Goal: Transaction & Acquisition: Purchase product/service

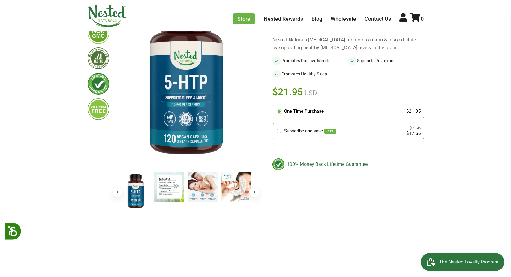
click at [171, 188] on img at bounding box center [169, 187] width 30 height 30
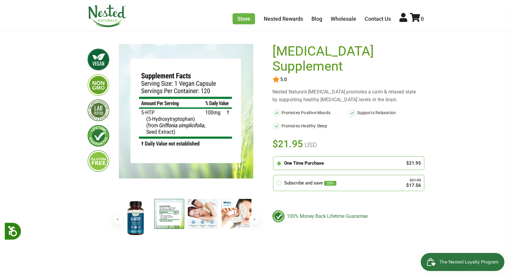
click at [200, 224] on img at bounding box center [203, 214] width 30 height 30
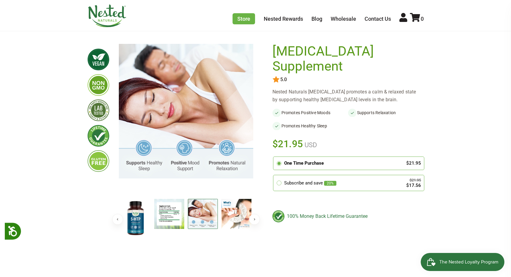
click at [229, 217] on img at bounding box center [237, 214] width 30 height 30
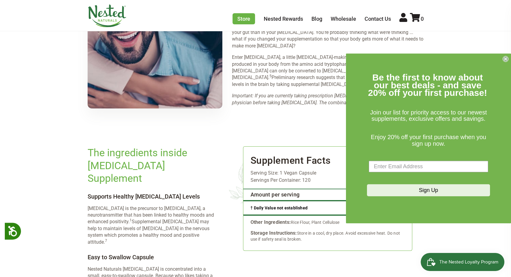
scroll to position [626, 0]
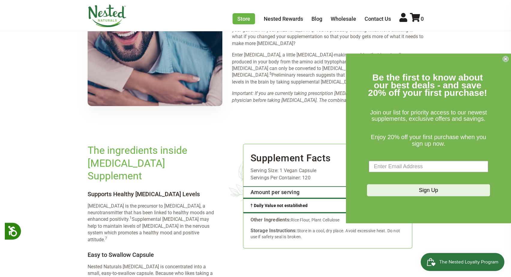
click at [502, 60] on form "Be the first to know about our best deals - and save 20% off your first purchas…" at bounding box center [428, 138] width 165 height 170
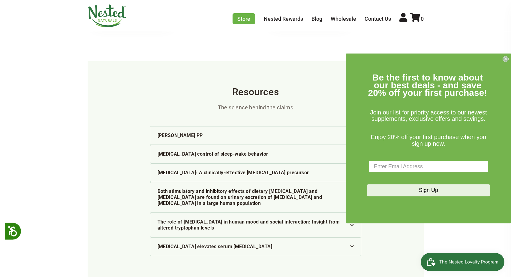
scroll to position [1222, 0]
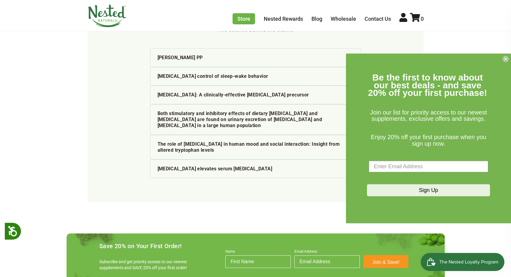
click at [506, 61] on circle "Close dialog" at bounding box center [506, 59] width 6 height 6
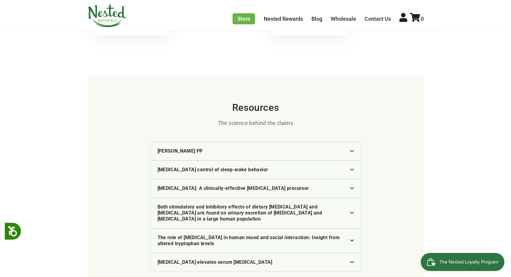
scroll to position [1128, 0]
click at [352, 150] on img at bounding box center [352, 151] width 4 height 2
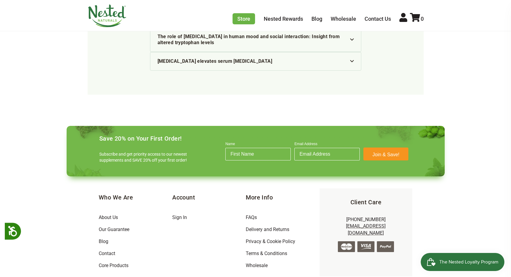
scroll to position [1360, 0]
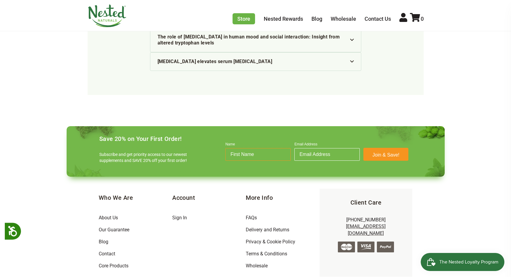
click at [265, 148] on input "Name" at bounding box center [258, 154] width 65 height 13
type input "Shelley B May"
click at [339, 148] on input "Email Address" at bounding box center [327, 154] width 65 height 13
type input "shelley@sbmay.org"
click at [391, 148] on button "Join & Save!" at bounding box center [386, 154] width 45 height 13
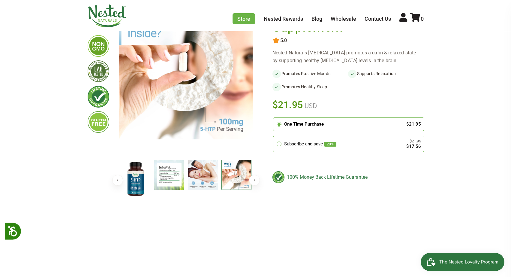
scroll to position [73, 0]
click at [284, 141] on div "Subscribe and save 20%" at bounding box center [340, 144] width 113 height 7
click at [275, 137] on input "radio" at bounding box center [275, 137] width 0 height 0
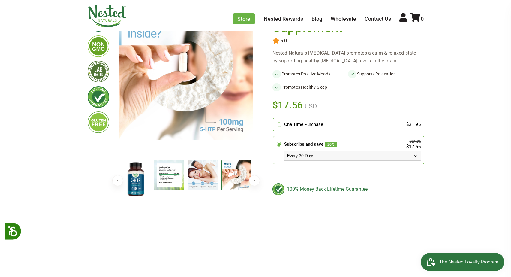
click at [451, 258] on span "The Nested Loyalty Program" at bounding box center [469, 261] width 59 height 9
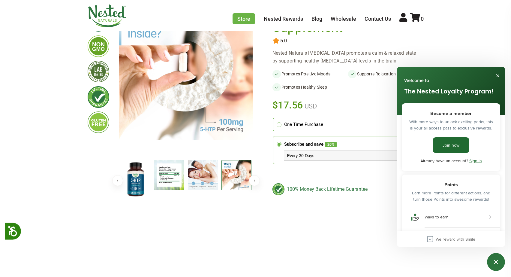
click at [450, 147] on link "Join now" at bounding box center [451, 145] width 37 height 16
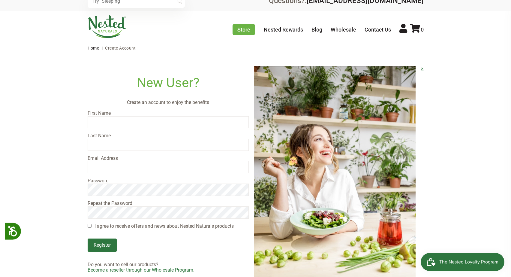
scroll to position [13, 0]
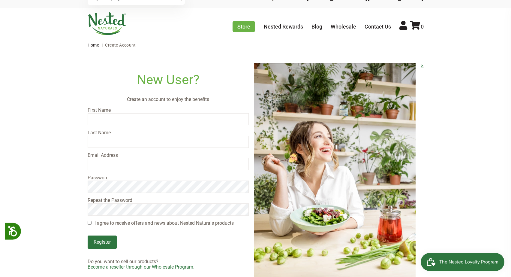
click at [197, 121] on input "text" at bounding box center [169, 119] width 162 height 12
type input "Shelley"
click at [181, 144] on input "text" at bounding box center [169, 142] width 162 height 12
type input "May"
click at [173, 161] on input "email" at bounding box center [169, 164] width 162 height 12
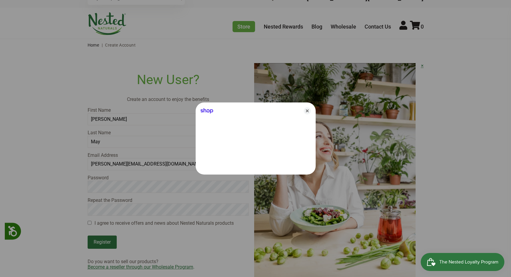
type input "shelley@sbmay.org"
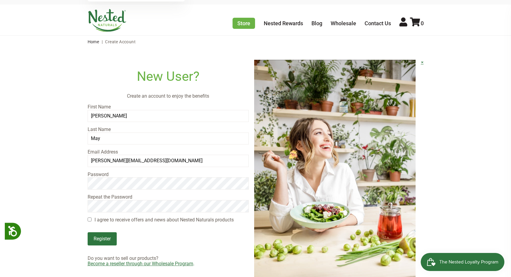
scroll to position [17, 0]
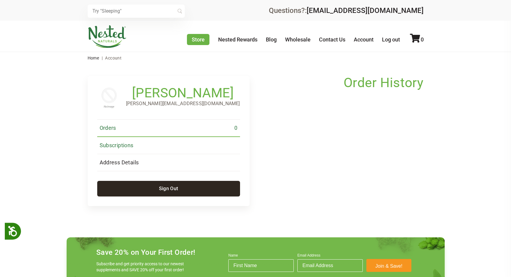
click at [177, 142] on link "Subscriptions" at bounding box center [168, 145] width 143 height 17
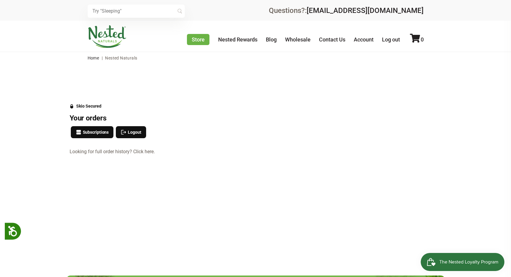
click at [138, 152] on link "Looking for full order history? Click here." at bounding box center [177, 151] width 214 height 5
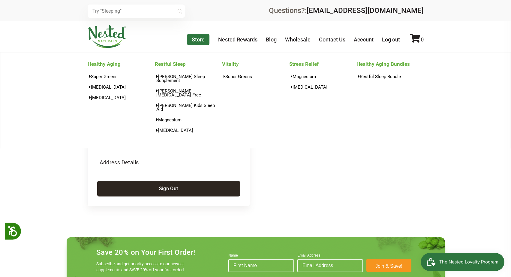
click at [198, 38] on link "Store" at bounding box center [198, 39] width 23 height 11
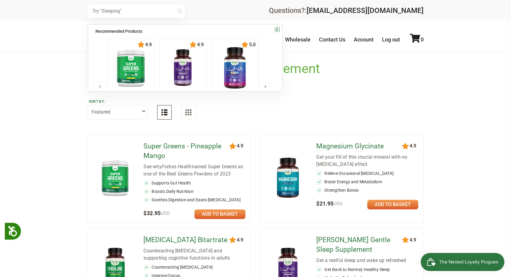
click at [160, 13] on input "text" at bounding box center [136, 11] width 97 height 13
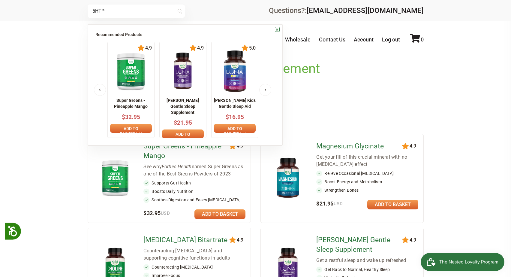
type input "5HTP"
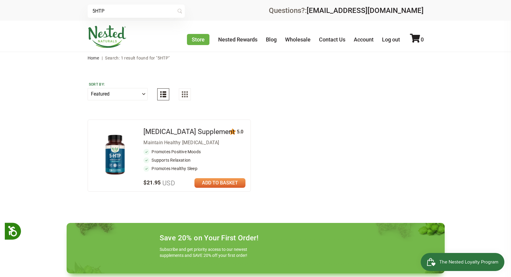
click at [222, 182] on link at bounding box center [220, 183] width 51 height 10
